Goal: Task Accomplishment & Management: Use online tool/utility

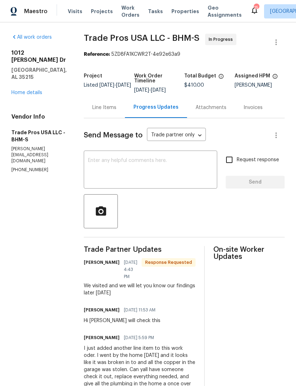
click at [175, 11] on span "Properties" at bounding box center [185, 11] width 28 height 7
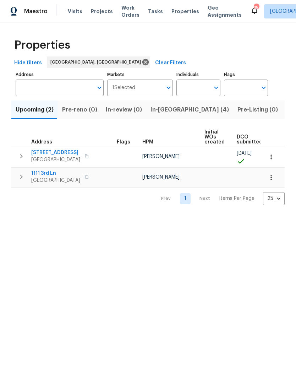
click at [161, 105] on span "In-[GEOGRAPHIC_DATA] (4)" at bounding box center [190, 110] width 78 height 10
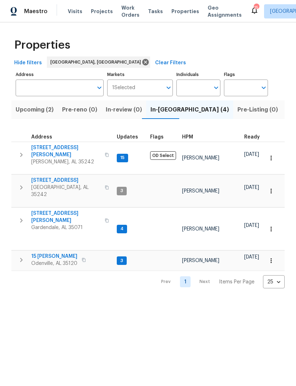
click at [54, 253] on span "15 [PERSON_NAME]" at bounding box center [54, 256] width 46 height 7
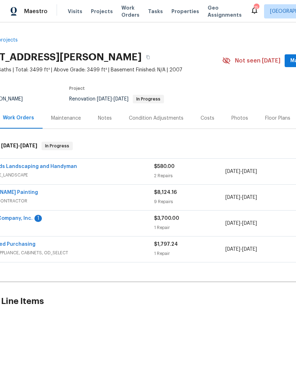
scroll to position [0, 42]
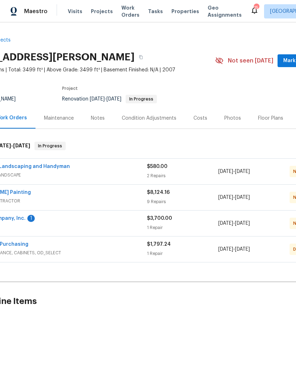
click at [286, 63] on button "Mark Seen" at bounding box center [297, 60] width 38 height 13
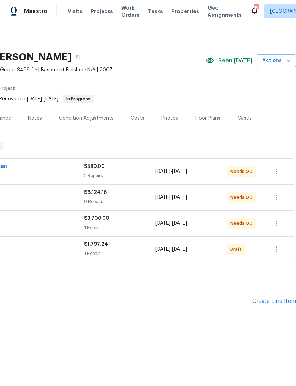
click at [281, 61] on span "Actions" at bounding box center [276, 60] width 28 height 9
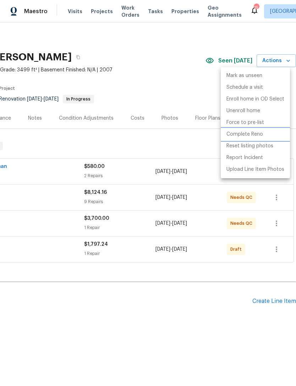
click at [266, 136] on li "Complete Reno" at bounding box center [255, 134] width 69 height 12
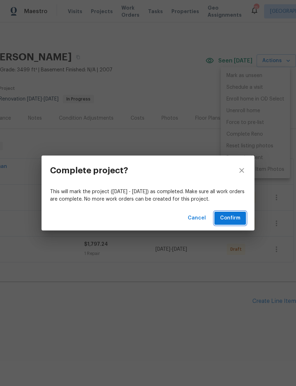
click at [235, 219] on span "Confirm" at bounding box center [230, 218] width 20 height 9
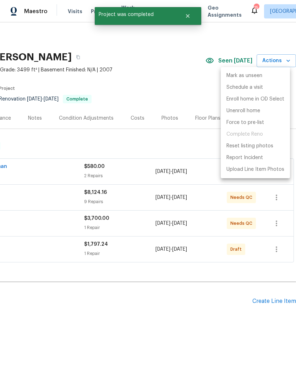
click at [188, 97] on div at bounding box center [148, 193] width 296 height 386
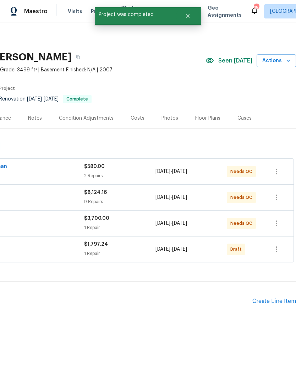
click at [166, 119] on div "Photos" at bounding box center [170, 118] width 17 height 7
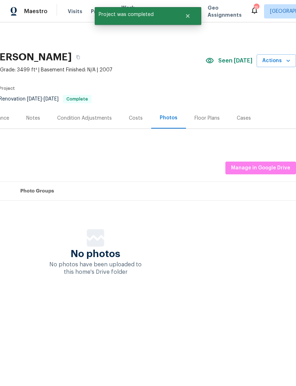
click at [207, 121] on div "Floor Plans" at bounding box center [207, 118] width 25 height 7
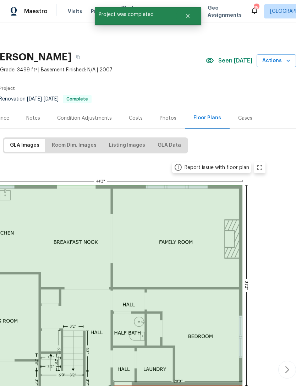
click at [166, 120] on div "Photos" at bounding box center [168, 118] width 17 height 7
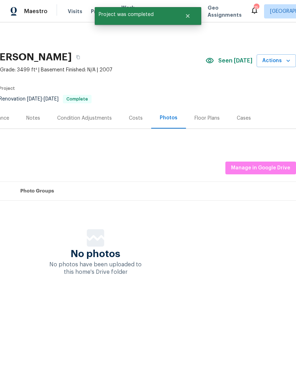
click at [263, 166] on span "Manage in Google Drive" at bounding box center [260, 168] width 59 height 9
